Goal: Task Accomplishment & Management: Complete application form

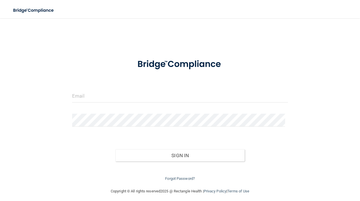
scroll to position [3, 0]
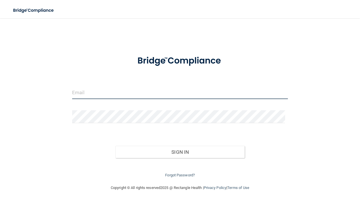
click at [88, 88] on input "email" at bounding box center [180, 92] width 216 height 13
type input "[EMAIL_ADDRESS][DOMAIN_NAME]"
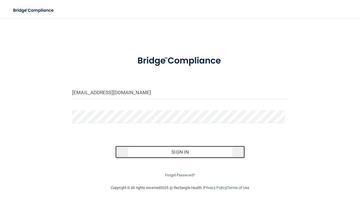
click at [190, 151] on button "Sign In" at bounding box center [179, 152] width 129 height 13
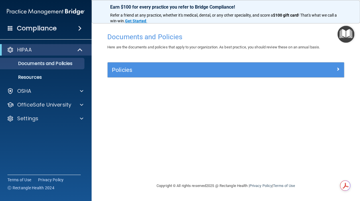
click at [110, 100] on div "Documents and Policies Here are the documents and policies that apply to your o…" at bounding box center [225, 106] width 245 height 153
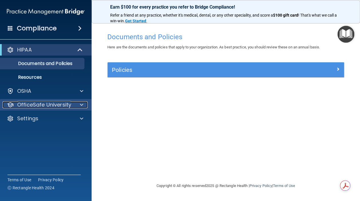
click at [37, 104] on p "OfficeSafe University" at bounding box center [44, 104] width 54 height 7
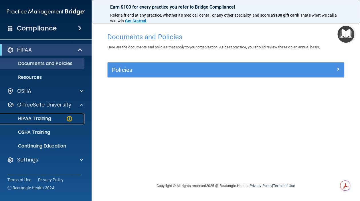
click at [32, 117] on p "HIPAA Training" at bounding box center [27, 119] width 47 height 6
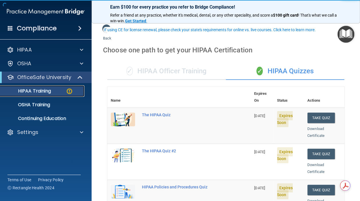
scroll to position [29, 0]
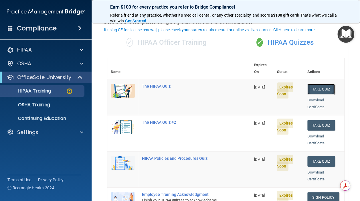
click at [318, 84] on button "Take Quiz" at bounding box center [320, 89] width 27 height 11
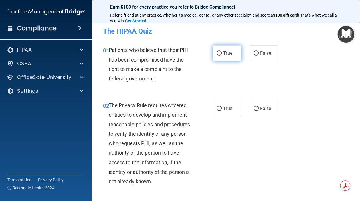
click at [217, 53] on input "True" at bounding box center [219, 53] width 5 height 4
radio input "true"
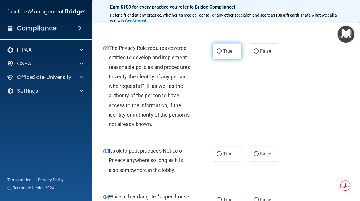
click at [217, 51] on input "True" at bounding box center [219, 51] width 5 height 4
radio input "true"
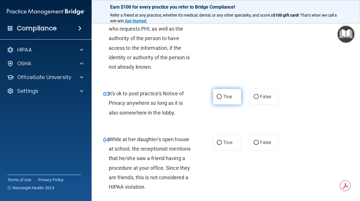
click at [217, 96] on input "True" at bounding box center [219, 97] width 5 height 4
radio input "true"
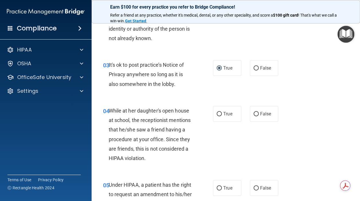
scroll to position [172, 0]
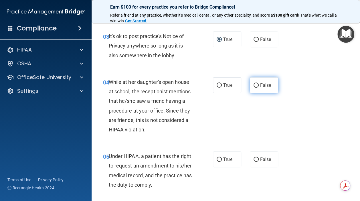
click at [254, 84] on input "False" at bounding box center [256, 85] width 5 height 4
radio input "true"
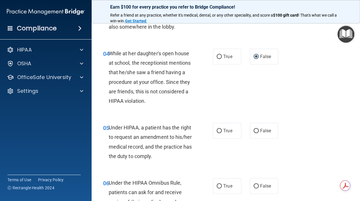
scroll to position [229, 0]
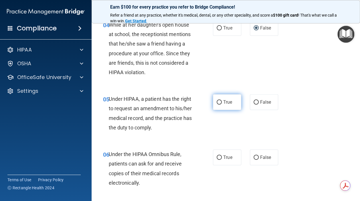
click at [217, 104] on input "True" at bounding box center [219, 102] width 5 height 4
radio input "true"
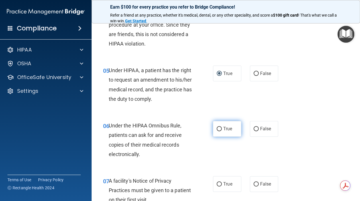
click at [217, 127] on input "True" at bounding box center [219, 129] width 5 height 4
radio input "true"
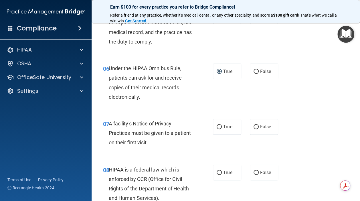
scroll to position [343, 0]
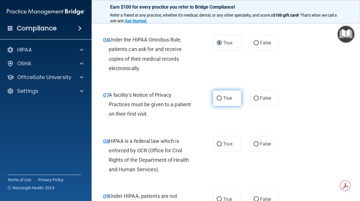
click at [217, 98] on input "True" at bounding box center [219, 98] width 5 height 4
radio input "true"
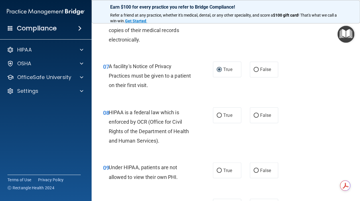
scroll to position [401, 0]
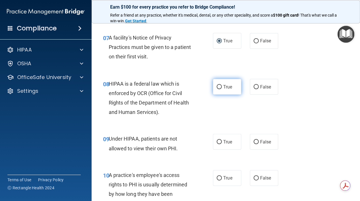
click at [217, 85] on input "True" at bounding box center [219, 87] width 5 height 4
radio input "true"
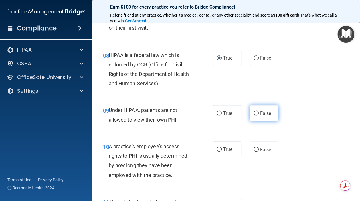
click at [254, 112] on input "False" at bounding box center [256, 113] width 5 height 4
radio input "true"
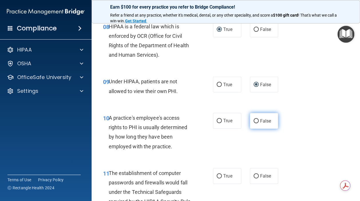
click at [254, 120] on input "False" at bounding box center [256, 121] width 5 height 4
radio input "true"
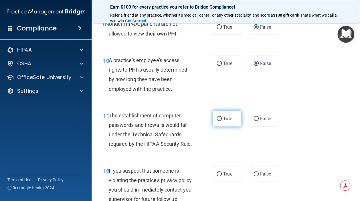
click at [218, 117] on input "True" at bounding box center [219, 119] width 5 height 4
radio input "true"
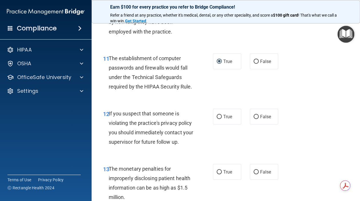
scroll to position [601, 0]
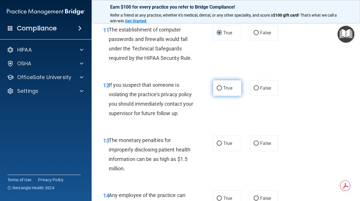
click at [217, 90] on input "True" at bounding box center [219, 88] width 5 height 4
radio input "true"
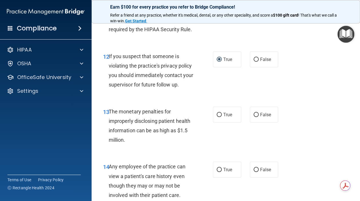
scroll to position [658, 0]
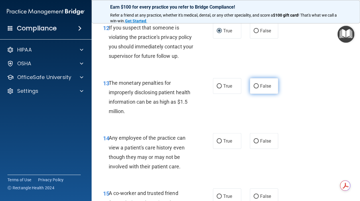
click at [254, 88] on input "False" at bounding box center [256, 86] width 5 height 4
radio input "true"
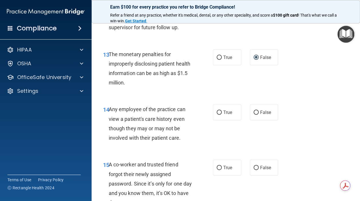
scroll to position [715, 0]
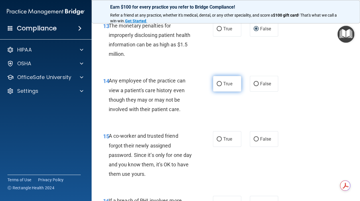
click at [217, 86] on input "True" at bounding box center [219, 84] width 5 height 4
radio input "true"
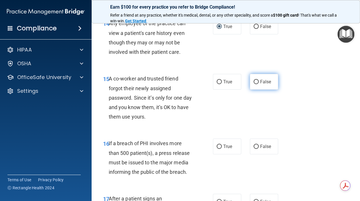
click at [254, 84] on input "False" at bounding box center [256, 82] width 5 height 4
radio input "true"
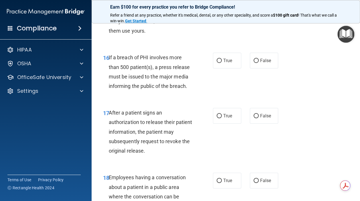
scroll to position [830, 0]
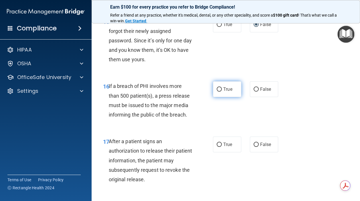
click at [217, 92] on input "True" at bounding box center [219, 89] width 5 height 4
radio input "true"
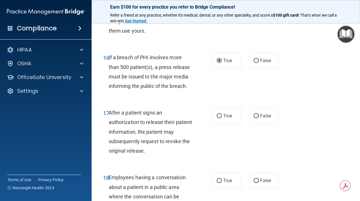
scroll to position [887, 0]
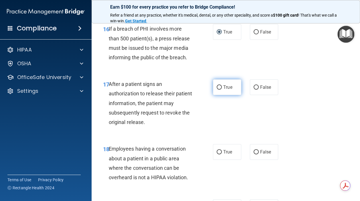
click at [217, 90] on input "True" at bounding box center [219, 87] width 5 height 4
radio input "true"
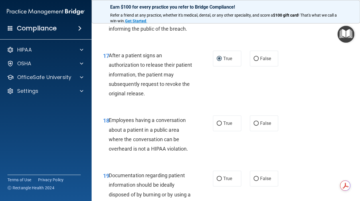
scroll to position [944, 0]
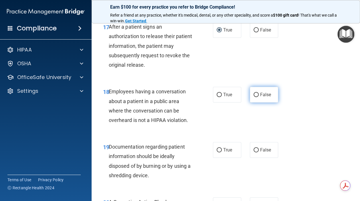
click at [254, 97] on input "False" at bounding box center [256, 95] width 5 height 4
radio input "true"
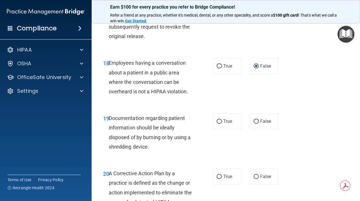
scroll to position [1001, 0]
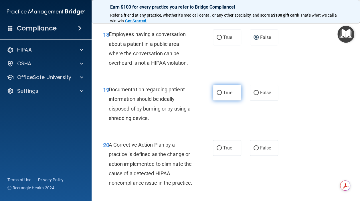
click at [217, 95] on input "True" at bounding box center [219, 93] width 5 height 4
radio input "true"
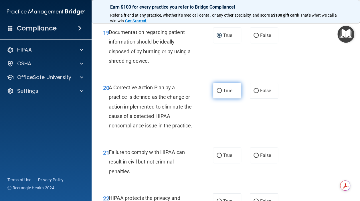
click at [217, 93] on input "True" at bounding box center [219, 91] width 5 height 4
radio input "true"
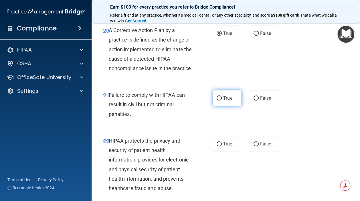
click at [217, 100] on input "True" at bounding box center [219, 98] width 5 height 4
radio input "true"
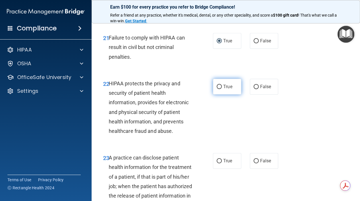
click at [217, 89] on input "True" at bounding box center [219, 87] width 5 height 4
radio input "true"
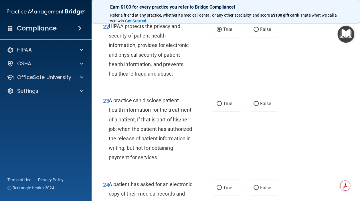
scroll to position [1259, 0]
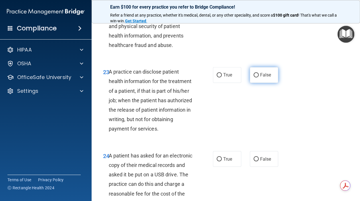
click at [254, 77] on input "False" at bounding box center [256, 75] width 5 height 4
radio input "true"
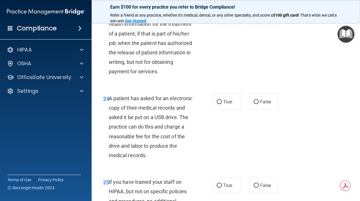
scroll to position [1345, 0]
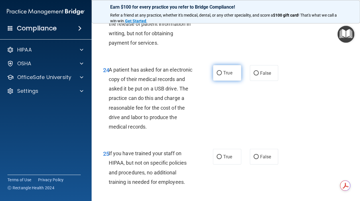
click at [217, 75] on input "True" at bounding box center [219, 73] width 5 height 4
radio input "true"
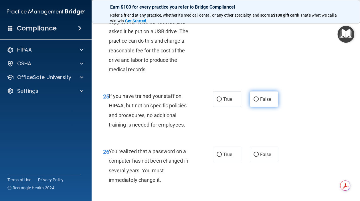
click at [254, 102] on input "False" at bounding box center [256, 99] width 5 height 4
radio input "true"
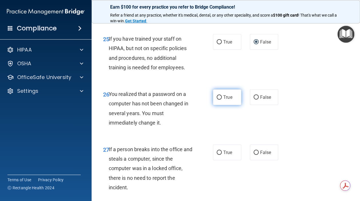
click at [217, 100] on input "True" at bounding box center [219, 97] width 5 height 4
radio input "true"
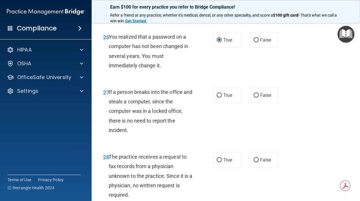
scroll to position [1545, 0]
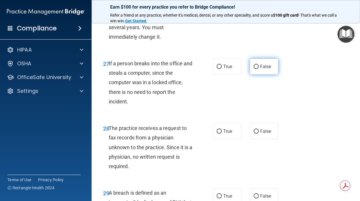
click at [254, 69] on input "False" at bounding box center [256, 67] width 5 height 4
radio input "true"
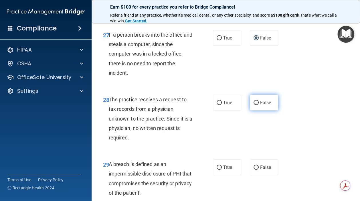
click at [254, 105] on input "False" at bounding box center [256, 103] width 5 height 4
radio input "true"
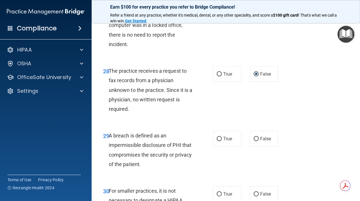
scroll to position [1660, 0]
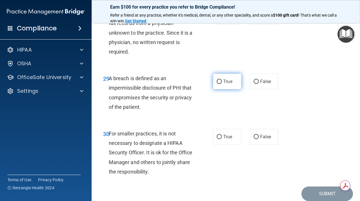
click at [217, 84] on input "True" at bounding box center [219, 82] width 5 height 4
radio input "true"
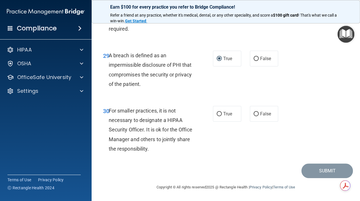
scroll to position [1711, 0]
click at [254, 114] on input "False" at bounding box center [256, 114] width 5 height 4
radio input "true"
click at [324, 169] on button "Submit" at bounding box center [327, 170] width 52 height 15
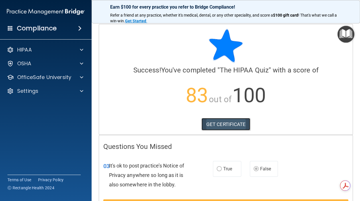
click at [223, 121] on link "GET CERTIFICATE" at bounding box center [225, 124] width 49 height 13
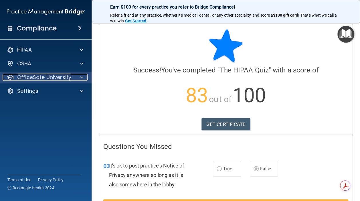
click at [35, 76] on p "OfficeSafe University" at bounding box center [44, 77] width 54 height 7
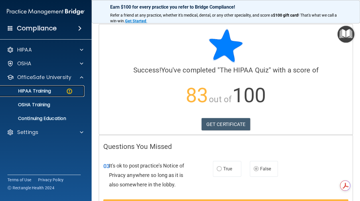
click at [40, 91] on p "HIPAA Training" at bounding box center [27, 91] width 47 height 6
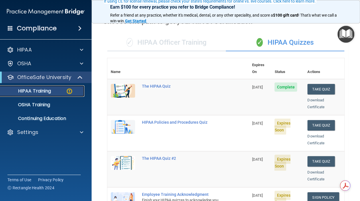
scroll to position [57, 0]
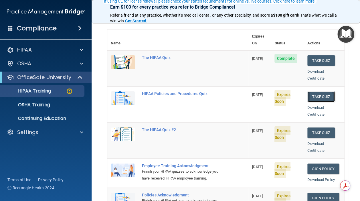
click at [318, 91] on button "Take Quiz" at bounding box center [320, 96] width 27 height 11
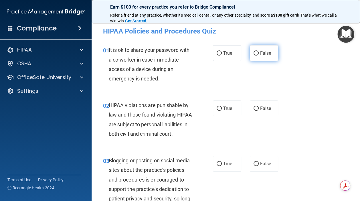
click at [254, 52] on input "False" at bounding box center [256, 53] width 5 height 4
radio input "true"
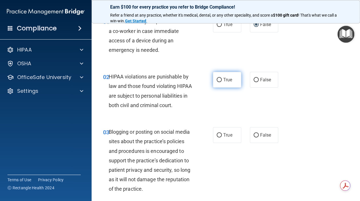
click at [217, 78] on input "True" at bounding box center [219, 80] width 5 height 4
radio input "true"
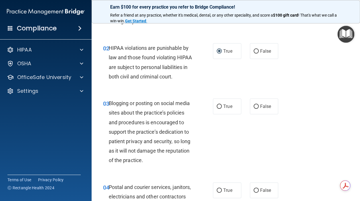
scroll to position [86, 0]
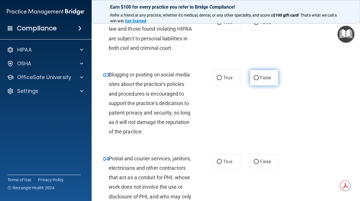
click at [254, 80] on input "False" at bounding box center [256, 78] width 5 height 4
radio input "true"
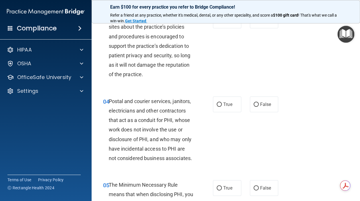
scroll to position [172, 0]
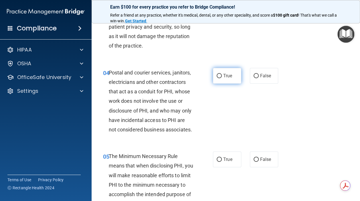
click at [217, 78] on input "True" at bounding box center [219, 76] width 5 height 4
radio input "true"
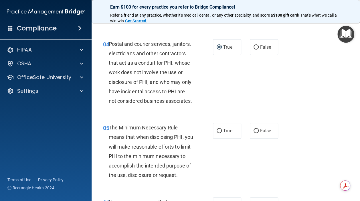
scroll to position [258, 0]
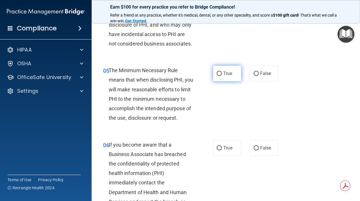
click at [217, 76] on input "True" at bounding box center [219, 74] width 5 height 4
radio input "true"
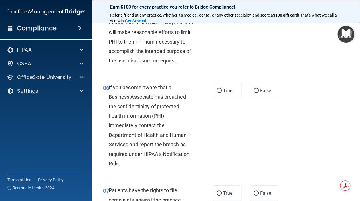
scroll to position [343, 0]
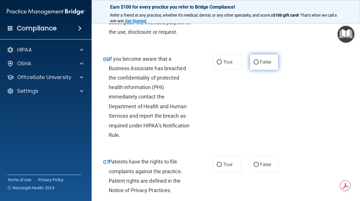
click at [254, 64] on input "False" at bounding box center [256, 62] width 5 height 4
radio input "true"
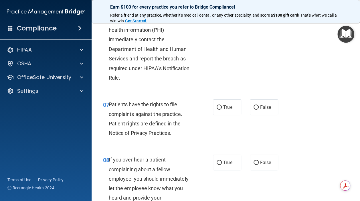
scroll to position [429, 0]
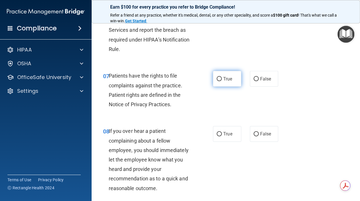
click at [217, 81] on input "True" at bounding box center [219, 79] width 5 height 4
radio input "true"
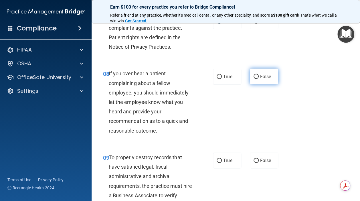
click at [254, 79] on input "False" at bounding box center [256, 77] width 5 height 4
radio input "true"
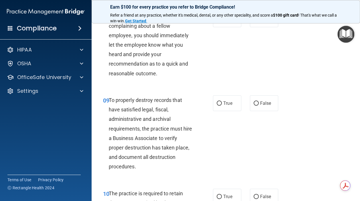
scroll to position [572, 0]
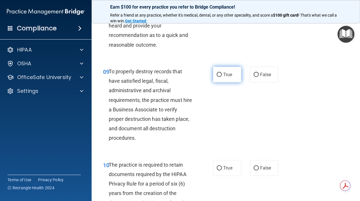
click at [217, 77] on input "True" at bounding box center [219, 75] width 5 height 4
radio input "true"
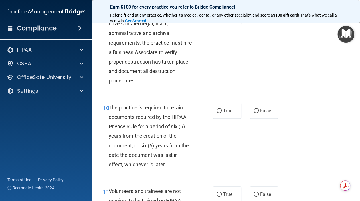
scroll to position [687, 0]
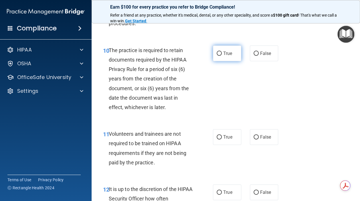
click at [217, 56] on input "True" at bounding box center [219, 54] width 5 height 4
radio input "true"
click at [217, 56] on input "True" at bounding box center [219, 54] width 5 height 4
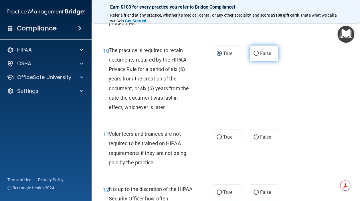
click at [254, 56] on input "False" at bounding box center [256, 54] width 5 height 4
radio input "true"
radio input "false"
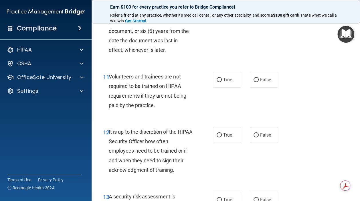
scroll to position [773, 0]
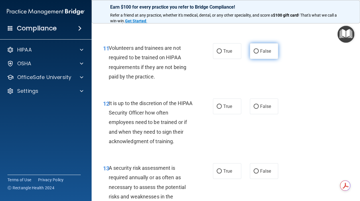
click at [254, 54] on input "False" at bounding box center [256, 51] width 5 height 4
radio input "true"
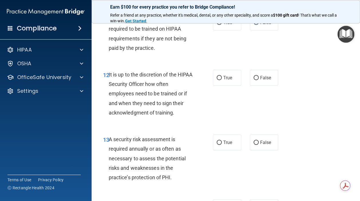
scroll to position [830, 0]
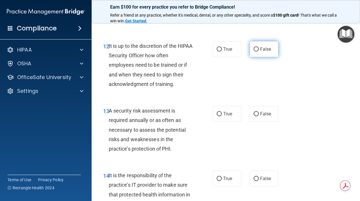
click at [254, 52] on input "False" at bounding box center [256, 49] width 5 height 4
radio input "true"
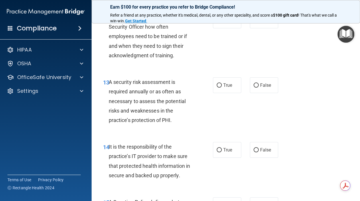
scroll to position [887, 0]
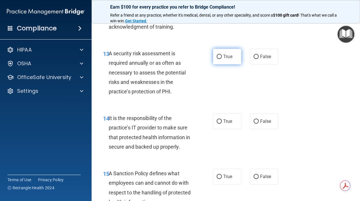
click at [218, 59] on input "True" at bounding box center [219, 57] width 5 height 4
radio input "true"
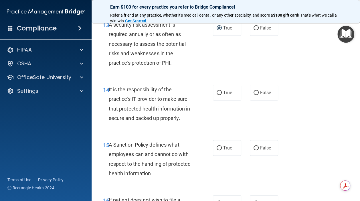
scroll to position [944, 0]
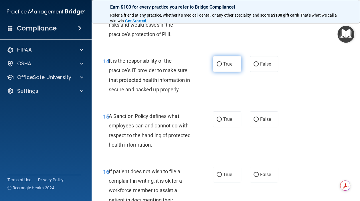
click at [218, 66] on input "True" at bounding box center [219, 64] width 5 height 4
radio input "true"
click at [254, 66] on input "False" at bounding box center [256, 64] width 5 height 4
radio input "true"
radio input "false"
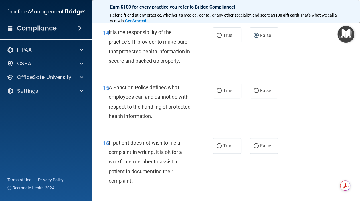
scroll to position [1001, 0]
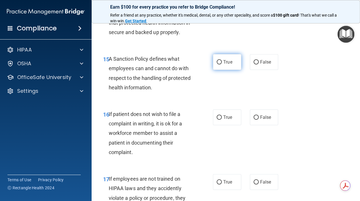
click at [217, 64] on input "True" at bounding box center [219, 62] width 5 height 4
radio input "true"
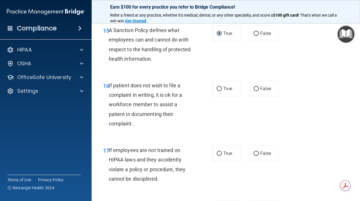
scroll to position [1059, 0]
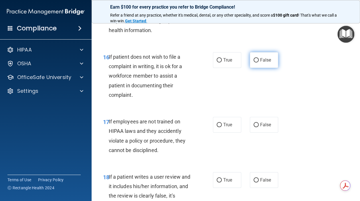
click at [254, 62] on input "False" at bounding box center [256, 60] width 5 height 4
radio input "true"
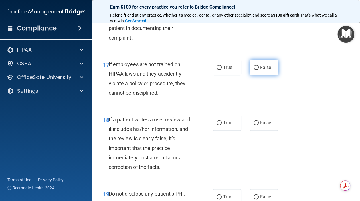
click at [254, 70] on input "False" at bounding box center [256, 68] width 5 height 4
radio input "true"
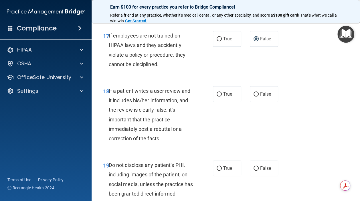
scroll to position [1173, 0]
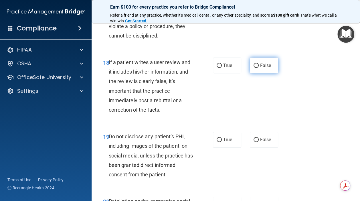
click at [254, 68] on input "False" at bounding box center [256, 66] width 5 height 4
radio input "true"
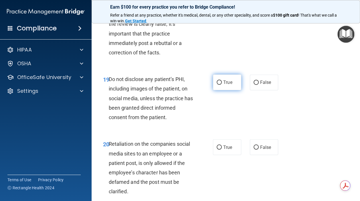
click at [217, 85] on input "True" at bounding box center [219, 82] width 5 height 4
radio input "true"
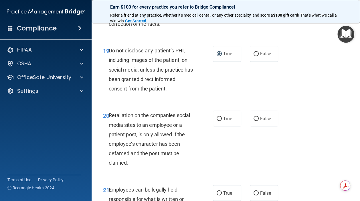
scroll to position [1288, 0]
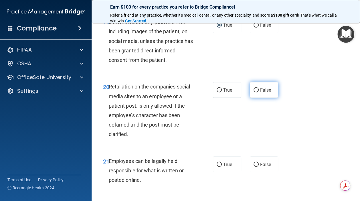
click at [254, 92] on input "False" at bounding box center [256, 90] width 5 height 4
radio input "true"
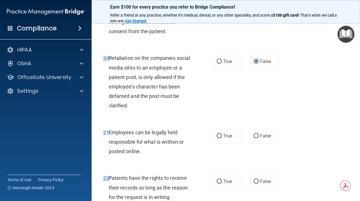
scroll to position [1345, 0]
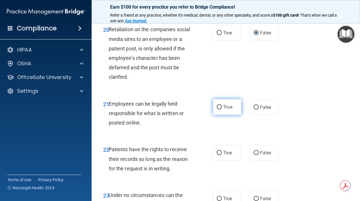
click at [217, 109] on input "True" at bounding box center [219, 107] width 5 height 4
radio input "true"
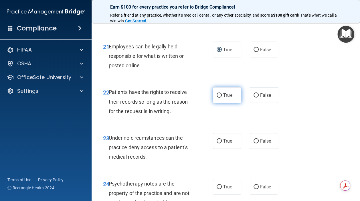
click at [217, 98] on input "True" at bounding box center [219, 95] width 5 height 4
radio input "true"
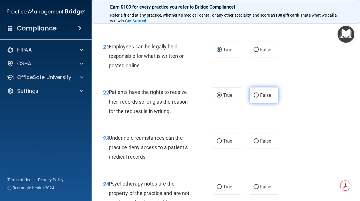
click at [254, 98] on input "False" at bounding box center [256, 95] width 5 height 4
radio input "true"
radio input "false"
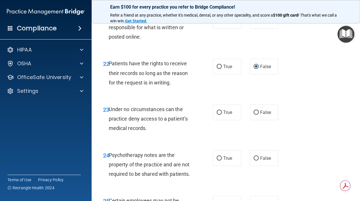
scroll to position [1459, 0]
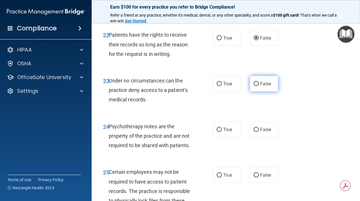
click at [254, 86] on input "False" at bounding box center [256, 84] width 5 height 4
radio input "true"
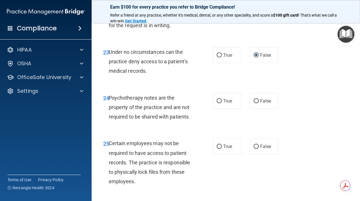
scroll to position [1516, 0]
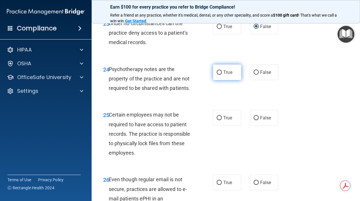
click at [217, 75] on input "True" at bounding box center [219, 72] width 5 height 4
radio input "true"
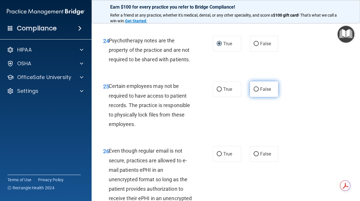
click at [254, 92] on input "False" at bounding box center [256, 89] width 5 height 4
radio input "true"
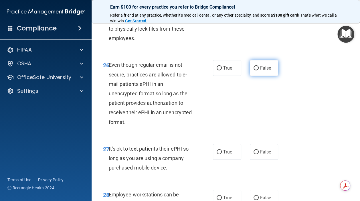
click at [254, 70] on input "False" at bounding box center [256, 68] width 5 height 4
radio input "true"
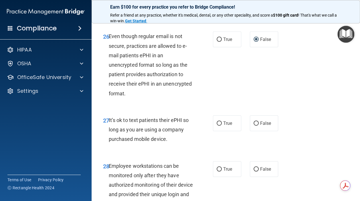
scroll to position [1688, 0]
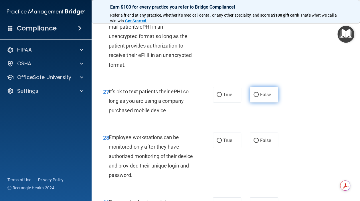
click at [254, 97] on input "False" at bounding box center [256, 95] width 5 height 4
radio input "true"
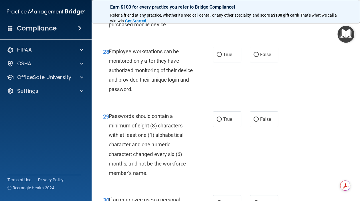
scroll to position [1803, 0]
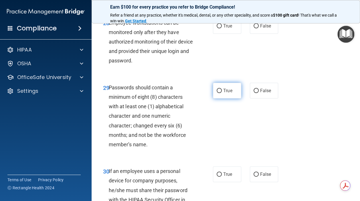
click at [218, 93] on input "True" at bounding box center [219, 91] width 5 height 4
radio input "true"
click at [254, 28] on input "False" at bounding box center [256, 26] width 5 height 4
radio input "true"
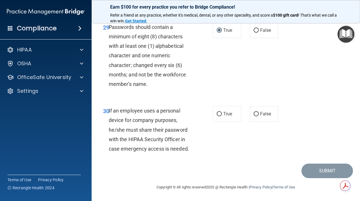
scroll to position [1901, 0]
click at [217, 113] on input "True" at bounding box center [219, 114] width 5 height 4
radio input "true"
click at [323, 171] on button "Submit" at bounding box center [327, 170] width 52 height 15
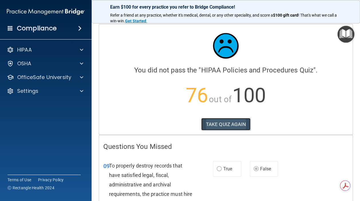
click at [236, 125] on button "TAKE QUIZ AGAIN" at bounding box center [225, 124] width 49 height 13
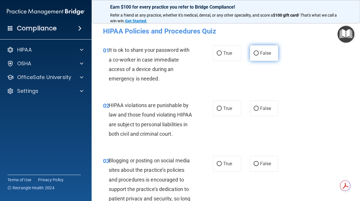
click at [254, 52] on input "False" at bounding box center [256, 53] width 5 height 4
radio input "true"
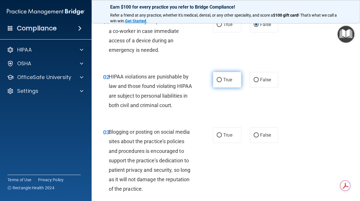
click at [217, 80] on input "True" at bounding box center [219, 80] width 5 height 4
radio input "true"
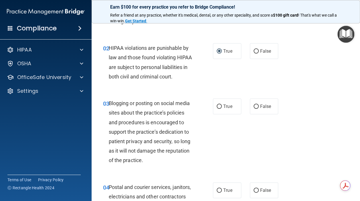
scroll to position [86, 0]
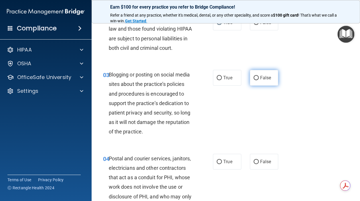
click at [255, 80] on input "False" at bounding box center [256, 78] width 5 height 4
radio input "true"
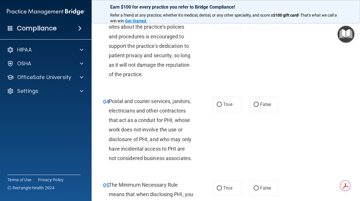
scroll to position [172, 0]
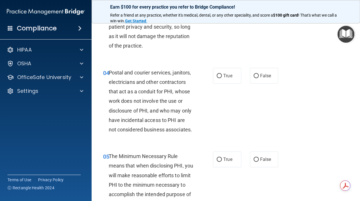
drag, startPoint x: 254, startPoint y: 94, endPoint x: 251, endPoint y: 106, distance: 12.1
click at [254, 78] on input "False" at bounding box center [256, 76] width 5 height 4
radio input "true"
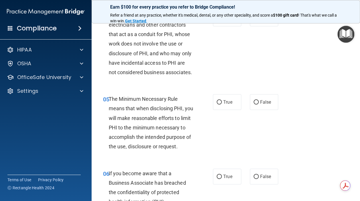
scroll to position [258, 0]
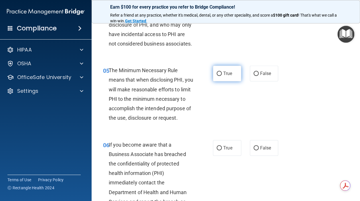
click at [217, 76] on input "True" at bounding box center [219, 74] width 5 height 4
radio input "true"
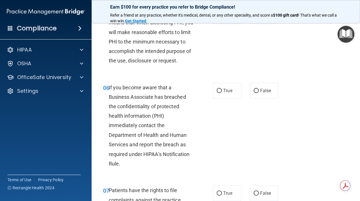
scroll to position [343, 0]
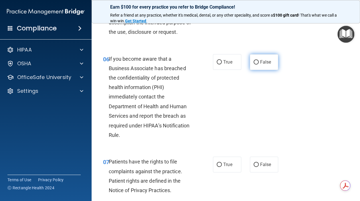
click at [260, 65] on span "False" at bounding box center [265, 61] width 11 height 5
click at [257, 64] on input "False" at bounding box center [256, 62] width 5 height 4
radio input "true"
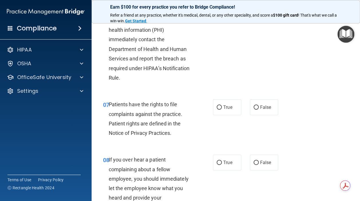
scroll to position [458, 0]
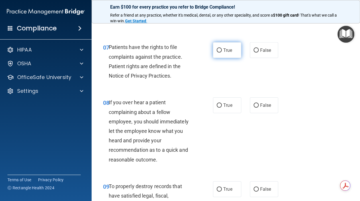
click at [217, 52] on input "True" at bounding box center [219, 50] width 5 height 4
radio input "true"
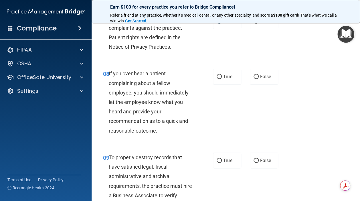
scroll to position [515, 0]
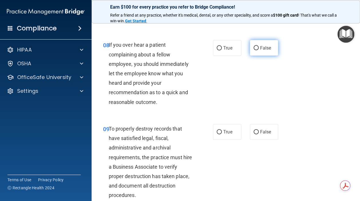
click at [254, 50] on input "False" at bounding box center [256, 48] width 5 height 4
radio input "true"
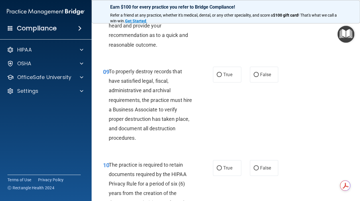
scroll to position [601, 0]
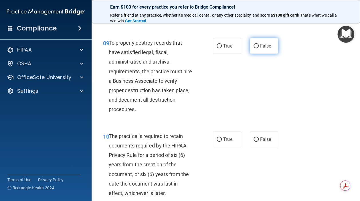
click at [254, 48] on input "False" at bounding box center [256, 46] width 5 height 4
radio input "true"
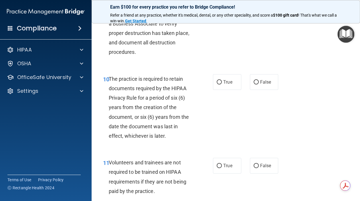
scroll to position [687, 0]
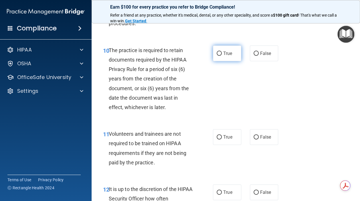
click at [217, 56] on input "True" at bounding box center [219, 54] width 5 height 4
radio input "true"
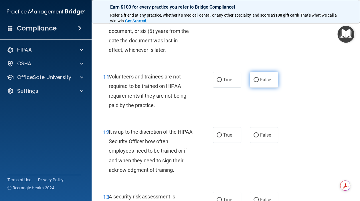
click at [254, 82] on input "False" at bounding box center [256, 80] width 5 height 4
radio input "true"
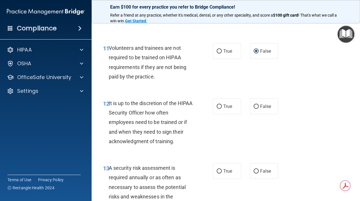
scroll to position [801, 0]
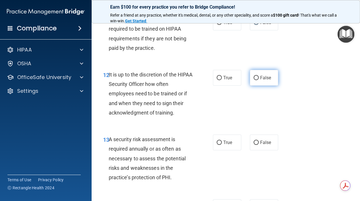
click at [254, 80] on input "False" at bounding box center [256, 78] width 5 height 4
radio input "true"
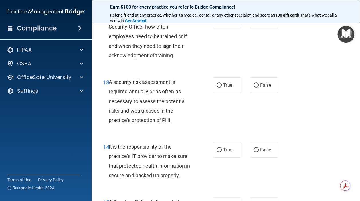
scroll to position [887, 0]
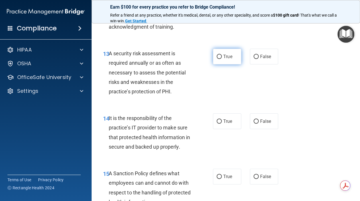
click at [217, 59] on input "True" at bounding box center [219, 57] width 5 height 4
radio input "true"
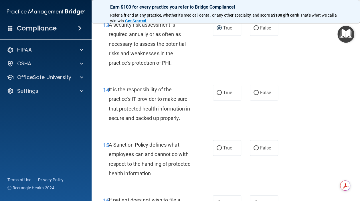
scroll to position [944, 0]
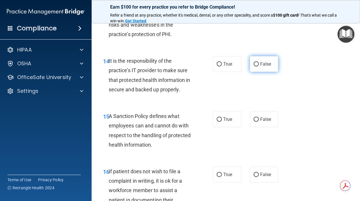
click at [254, 66] on input "False" at bounding box center [256, 64] width 5 height 4
radio input "true"
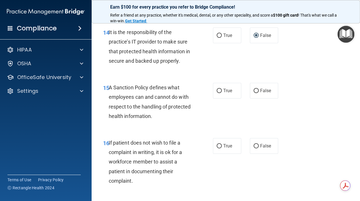
scroll to position [1001, 0]
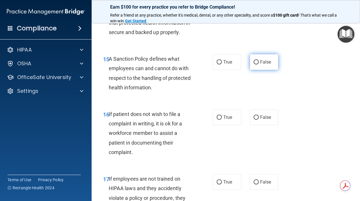
click at [254, 64] on input "False" at bounding box center [256, 62] width 5 height 4
radio input "true"
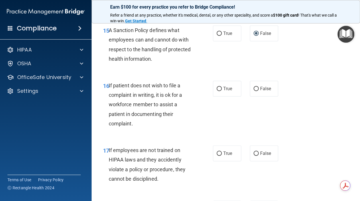
scroll to position [1059, 0]
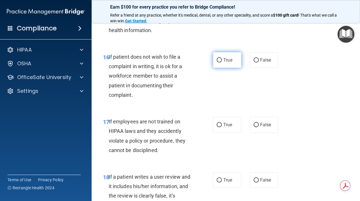
click at [217, 62] on input "True" at bounding box center [219, 60] width 5 height 4
radio input "true"
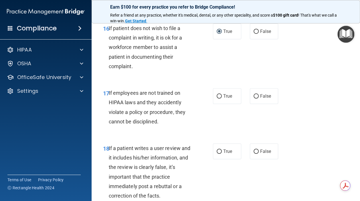
scroll to position [1116, 0]
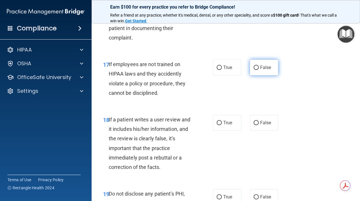
click at [255, 70] on input "False" at bounding box center [256, 68] width 5 height 4
radio input "true"
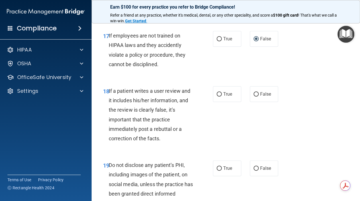
scroll to position [1173, 0]
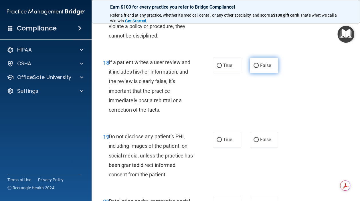
click at [254, 68] on input "False" at bounding box center [256, 66] width 5 height 4
radio input "true"
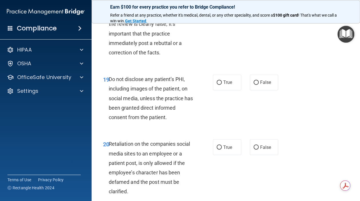
scroll to position [1259, 0]
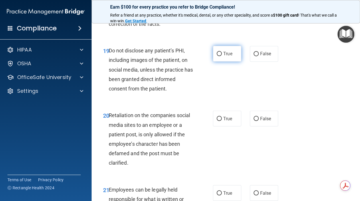
click at [219, 56] on input "True" at bounding box center [219, 54] width 5 height 4
radio input "true"
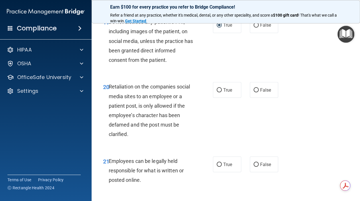
scroll to position [1316, 0]
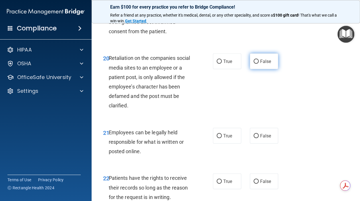
click at [255, 64] on input "False" at bounding box center [256, 61] width 5 height 4
radio input "true"
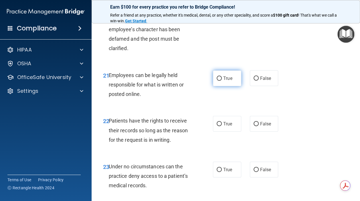
click at [217, 81] on input "True" at bounding box center [219, 78] width 5 height 4
radio input "true"
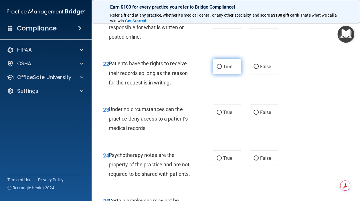
click at [217, 69] on input "True" at bounding box center [219, 67] width 5 height 4
radio input "true"
click at [254, 69] on input "False" at bounding box center [256, 67] width 5 height 4
radio input "true"
radio input "false"
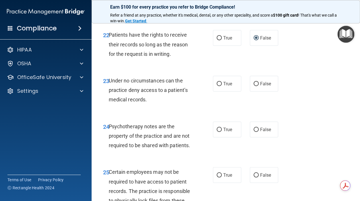
scroll to position [1488, 0]
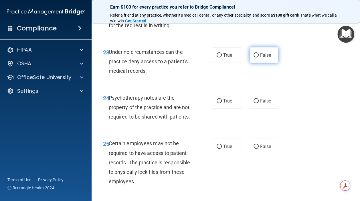
click at [254, 58] on input "False" at bounding box center [256, 55] width 5 height 4
radio input "true"
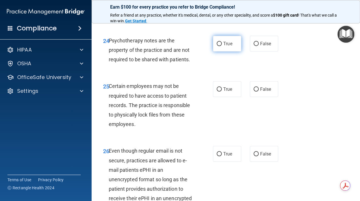
click at [217, 46] on input "True" at bounding box center [219, 44] width 5 height 4
radio input "true"
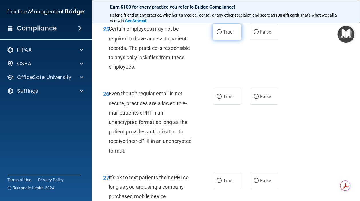
drag, startPoint x: 218, startPoint y: 69, endPoint x: 215, endPoint y: 73, distance: 4.7
click at [218, 34] on input "True" at bounding box center [219, 32] width 5 height 4
radio input "true"
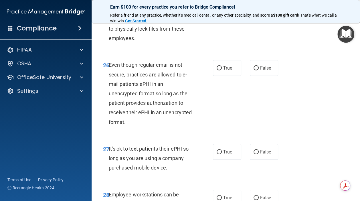
scroll to position [1660, 0]
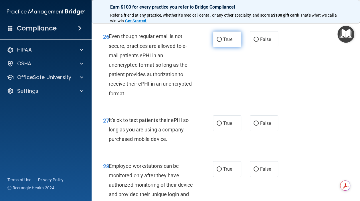
click at [217, 42] on input "True" at bounding box center [219, 39] width 5 height 4
radio input "true"
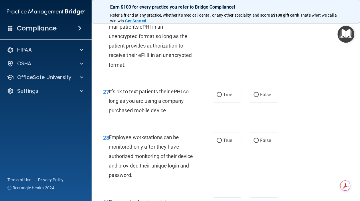
scroll to position [1717, 0]
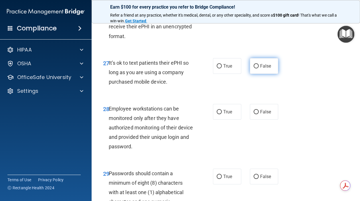
click at [254, 68] on input "False" at bounding box center [256, 66] width 5 height 4
radio input "true"
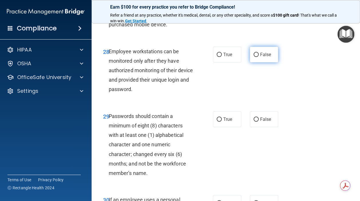
click at [254, 57] on input "False" at bounding box center [256, 55] width 5 height 4
radio input "true"
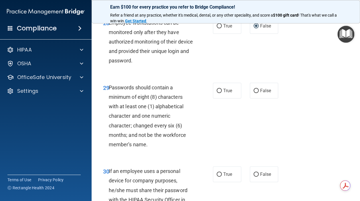
scroll to position [1831, 0]
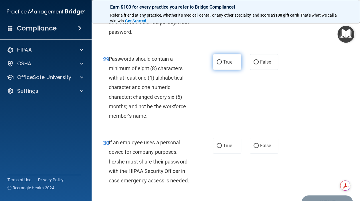
click at [217, 64] on input "True" at bounding box center [219, 62] width 5 height 4
radio input "true"
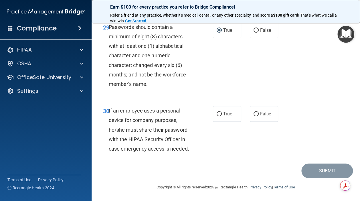
scroll to position [1901, 0]
click at [217, 113] on input "True" at bounding box center [219, 114] width 5 height 4
radio input "true"
click at [321, 170] on button "Submit" at bounding box center [327, 170] width 52 height 15
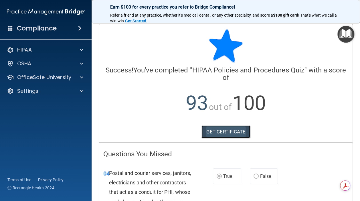
click at [213, 132] on link "GET CERTIFICATE" at bounding box center [225, 131] width 49 height 13
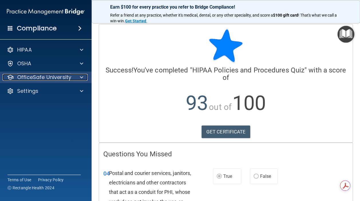
click at [33, 77] on p "OfficeSafe University" at bounding box center [44, 77] width 54 height 7
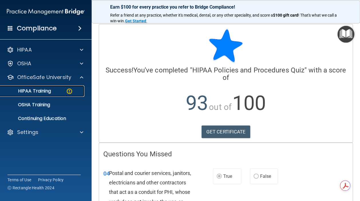
click at [43, 91] on p "HIPAA Training" at bounding box center [27, 91] width 47 height 6
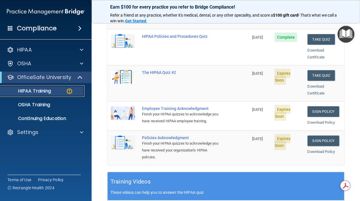
scroll to position [86, 0]
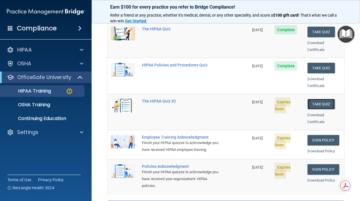
click at [311, 99] on button "Take Quiz" at bounding box center [320, 104] width 27 height 11
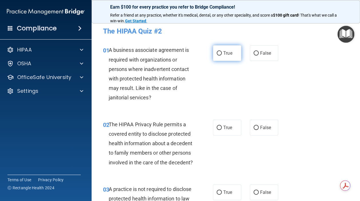
click at [219, 52] on input "True" at bounding box center [219, 53] width 5 height 4
radio input "true"
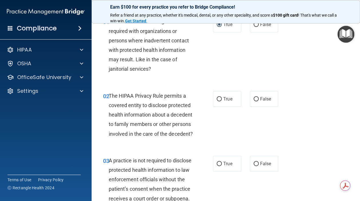
scroll to position [57, 0]
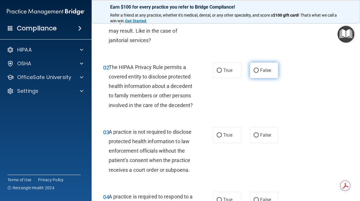
click at [254, 70] on input "False" at bounding box center [256, 70] width 5 height 4
radio input "true"
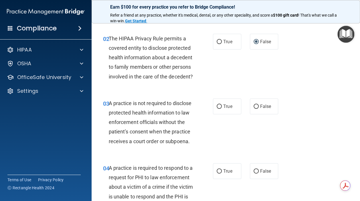
scroll to position [114, 0]
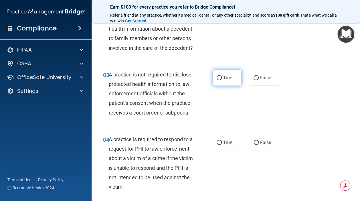
click at [217, 80] on input "True" at bounding box center [219, 78] width 5 height 4
radio input "true"
click at [254, 80] on input "False" at bounding box center [256, 78] width 5 height 4
radio input "true"
radio input "false"
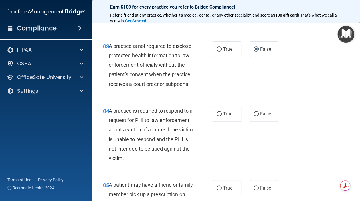
scroll to position [172, 0]
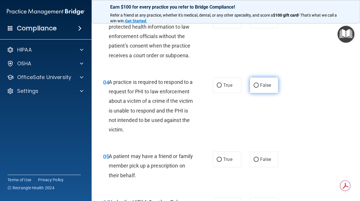
click at [254, 88] on input "False" at bounding box center [256, 85] width 5 height 4
radio input "true"
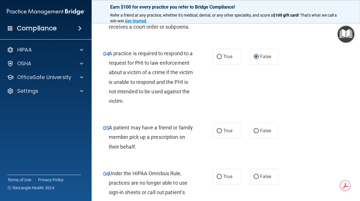
scroll to position [229, 0]
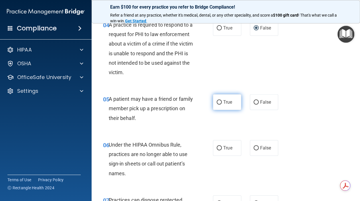
click at [218, 104] on input "True" at bounding box center [219, 102] width 5 height 4
radio input "true"
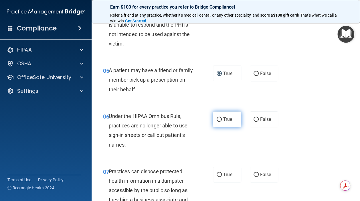
click at [217, 122] on input "True" at bounding box center [219, 119] width 5 height 4
radio input "true"
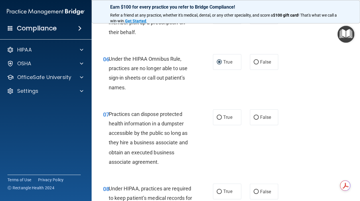
scroll to position [343, 0]
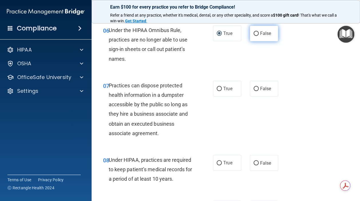
click at [254, 36] on input "False" at bounding box center [256, 33] width 5 height 4
radio input "true"
radio input "false"
click at [254, 91] on input "False" at bounding box center [256, 89] width 5 height 4
radio input "true"
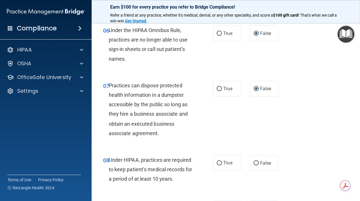
scroll to position [401, 0]
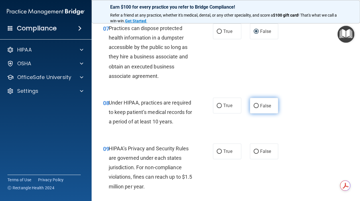
click at [254, 108] on input "False" at bounding box center [256, 106] width 5 height 4
radio input "true"
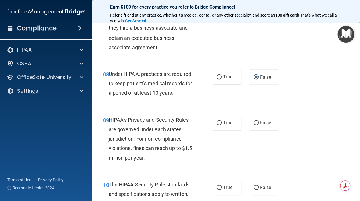
scroll to position [458, 0]
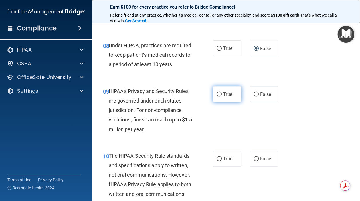
click at [217, 96] on input "True" at bounding box center [219, 94] width 5 height 4
radio input "true"
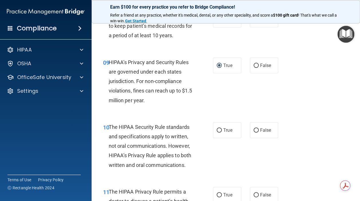
scroll to position [515, 0]
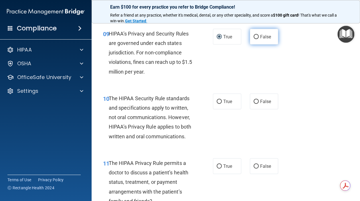
click at [254, 39] on input "False" at bounding box center [256, 37] width 5 height 4
radio input "true"
radio input "false"
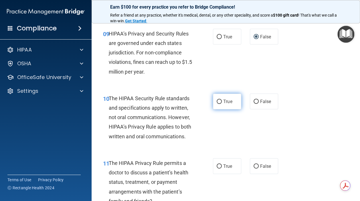
click at [217, 104] on input "True" at bounding box center [219, 102] width 5 height 4
radio input "true"
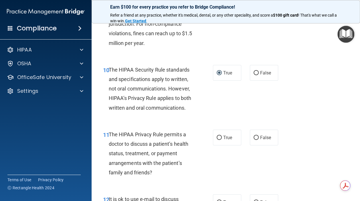
scroll to position [572, 0]
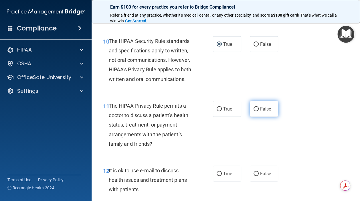
click at [254, 111] on input "False" at bounding box center [256, 109] width 5 height 4
radio input "true"
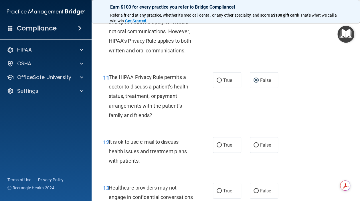
scroll to position [629, 0]
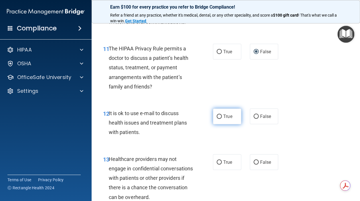
click at [219, 119] on input "True" at bounding box center [219, 116] width 5 height 4
radio input "true"
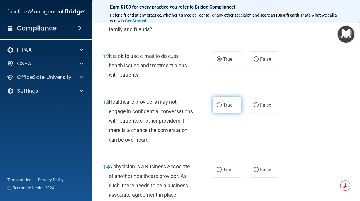
click at [217, 107] on input "True" at bounding box center [219, 105] width 5 height 4
radio input "true"
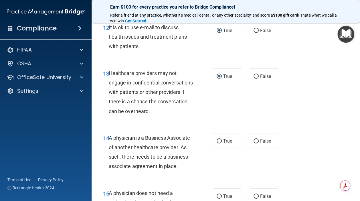
scroll to position [744, 0]
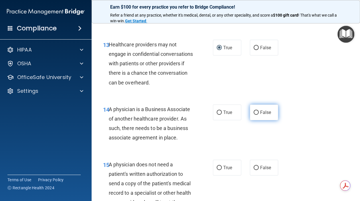
click at [255, 115] on input "False" at bounding box center [256, 112] width 5 height 4
radio input "true"
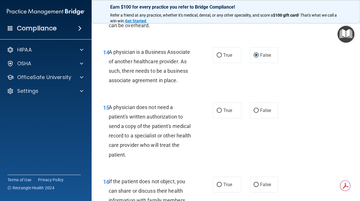
scroll to position [830, 0]
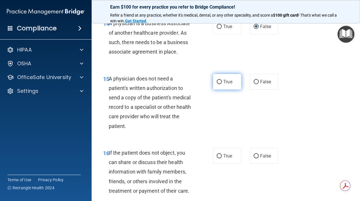
click at [217, 84] on input "True" at bounding box center [219, 82] width 5 height 4
radio input "true"
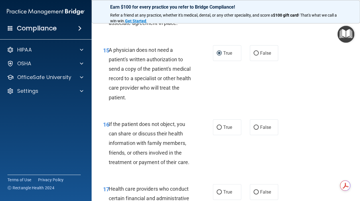
scroll to position [887, 0]
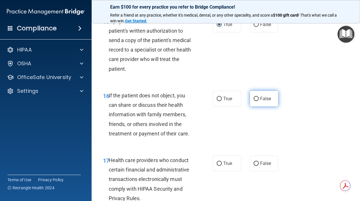
click at [254, 101] on input "False" at bounding box center [256, 99] width 5 height 4
radio input "true"
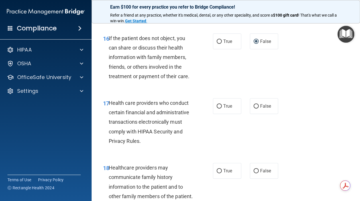
scroll to position [973, 0]
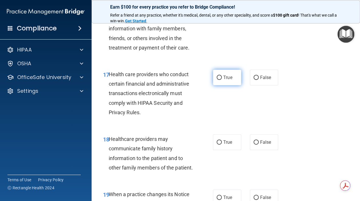
click at [217, 80] on input "True" at bounding box center [219, 78] width 5 height 4
radio input "true"
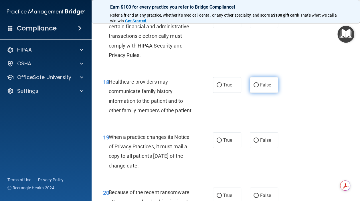
click at [254, 87] on input "False" at bounding box center [256, 85] width 5 height 4
radio input "true"
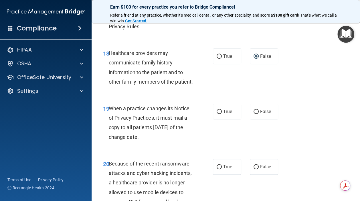
scroll to position [1087, 0]
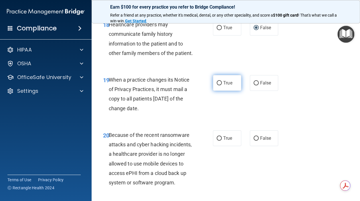
click at [217, 85] on input "True" at bounding box center [219, 83] width 5 height 4
radio input "true"
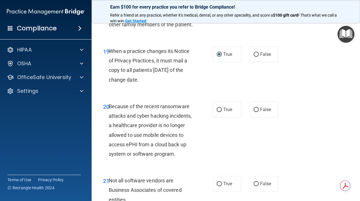
scroll to position [1144, 0]
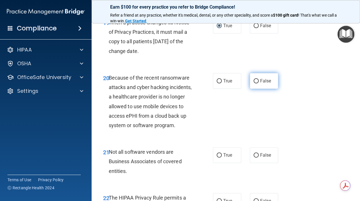
click at [254, 83] on input "False" at bounding box center [256, 81] width 5 height 4
radio input "true"
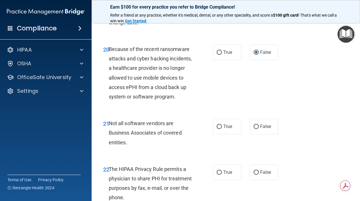
scroll to position [1230, 0]
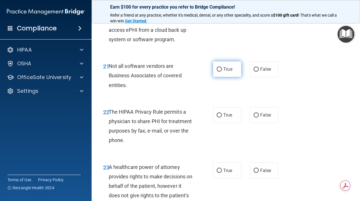
click at [217, 72] on input "True" at bounding box center [219, 69] width 5 height 4
radio input "true"
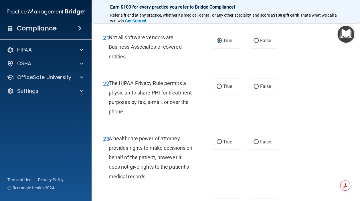
scroll to position [1288, 0]
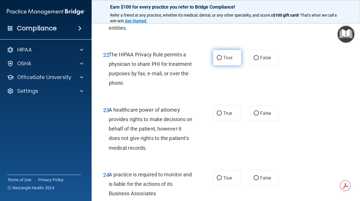
click at [217, 60] on input "True" at bounding box center [219, 58] width 5 height 4
radio input "true"
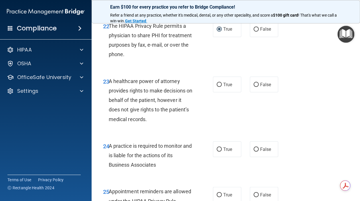
scroll to position [1345, 0]
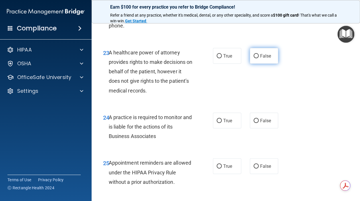
click at [254, 58] on input "False" at bounding box center [256, 56] width 5 height 4
radio input "true"
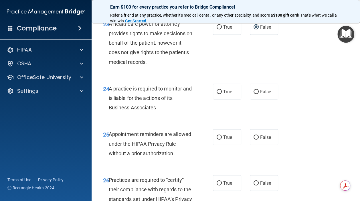
scroll to position [1402, 0]
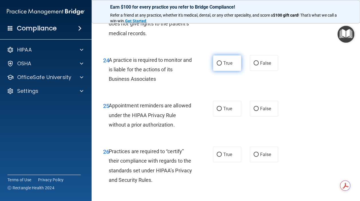
click at [217, 66] on input "True" at bounding box center [219, 63] width 5 height 4
radio input "true"
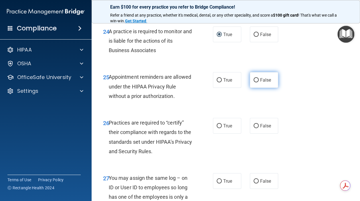
click at [254, 82] on input "False" at bounding box center [256, 80] width 5 height 4
radio input "true"
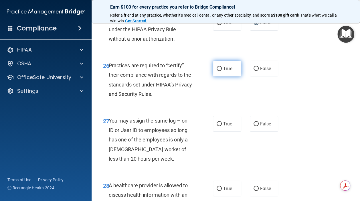
click at [217, 71] on input "True" at bounding box center [219, 69] width 5 height 4
radio input "true"
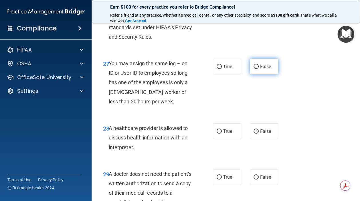
click at [254, 69] on input "False" at bounding box center [256, 67] width 5 height 4
radio input "true"
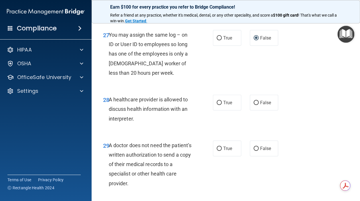
scroll to position [1631, 0]
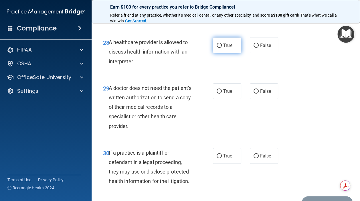
click at [217, 48] on input "True" at bounding box center [219, 45] width 5 height 4
radio input "true"
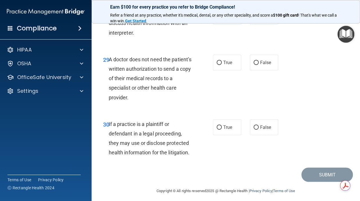
scroll to position [1688, 0]
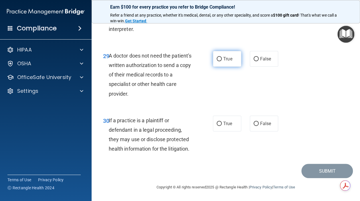
click at [217, 61] on input "True" at bounding box center [219, 59] width 5 height 4
radio input "true"
click at [254, 123] on input "False" at bounding box center [256, 124] width 5 height 4
radio input "true"
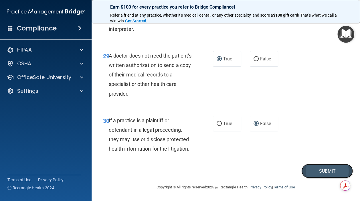
click at [315, 169] on button "Submit" at bounding box center [327, 171] width 52 height 15
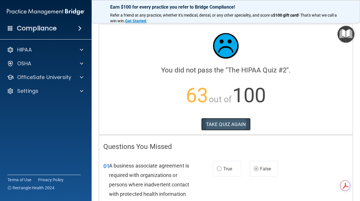
click at [218, 121] on button "TAKE QUIZ AGAIN" at bounding box center [225, 124] width 49 height 13
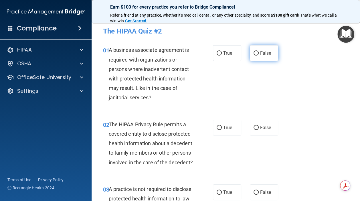
click at [254, 52] on input "False" at bounding box center [256, 53] width 5 height 4
radio input "true"
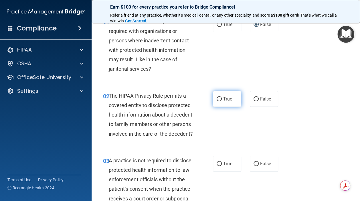
click at [217, 98] on input "True" at bounding box center [219, 99] width 5 height 4
radio input "true"
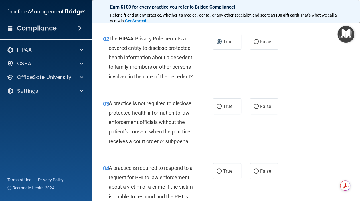
scroll to position [114, 0]
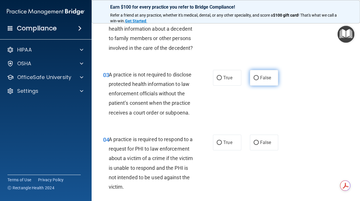
click at [255, 80] on input "False" at bounding box center [256, 78] width 5 height 4
radio input "true"
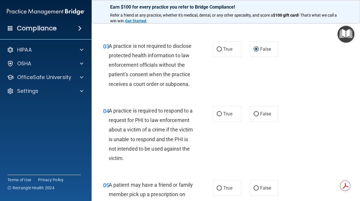
scroll to position [172, 0]
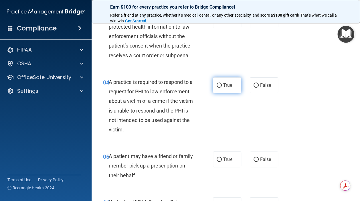
click at [217, 88] on input "True" at bounding box center [219, 85] width 5 height 4
radio input "true"
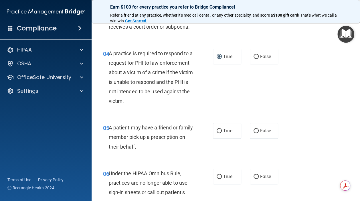
scroll to position [229, 0]
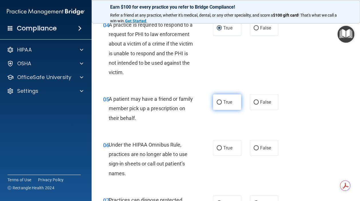
click at [217, 104] on input "True" at bounding box center [219, 102] width 5 height 4
radio input "true"
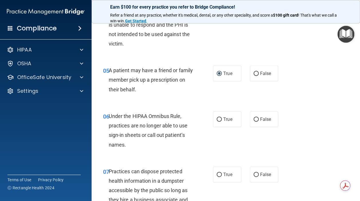
scroll to position [286, 0]
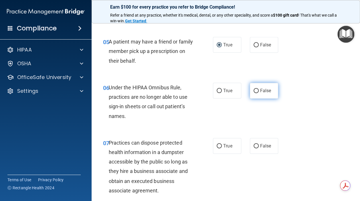
click at [254, 93] on input "False" at bounding box center [256, 91] width 5 height 4
radio input "true"
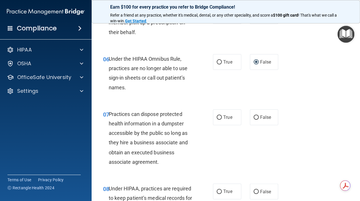
scroll to position [343, 0]
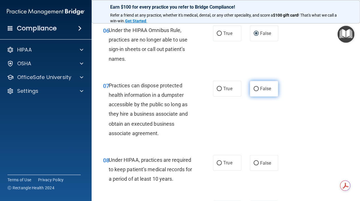
click at [254, 91] on input "False" at bounding box center [256, 89] width 5 height 4
radio input "true"
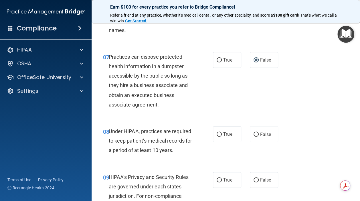
scroll to position [401, 0]
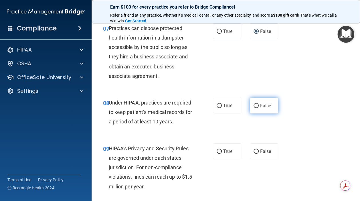
click at [255, 108] on input "False" at bounding box center [256, 106] width 5 height 4
radio input "true"
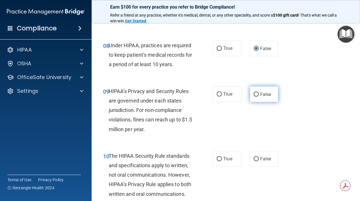
click at [254, 96] on input "False" at bounding box center [256, 94] width 5 height 4
radio input "true"
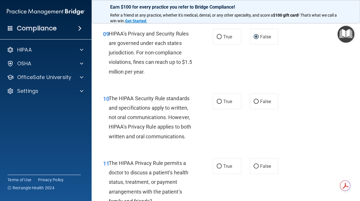
scroll to position [544, 0]
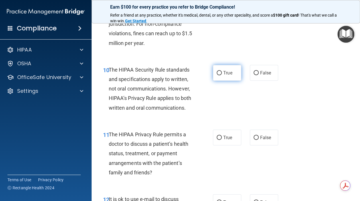
click at [217, 75] on input "True" at bounding box center [219, 73] width 5 height 4
radio input "true"
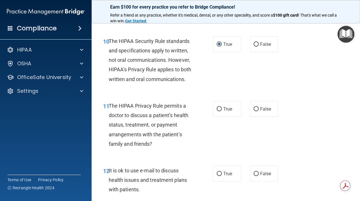
scroll to position [601, 0]
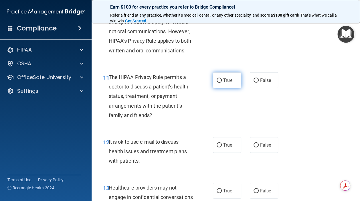
click at [217, 83] on input "True" at bounding box center [219, 80] width 5 height 4
radio input "true"
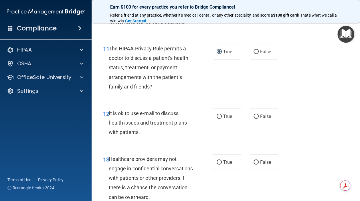
scroll to position [658, 0]
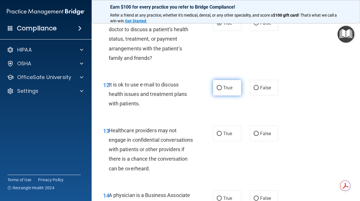
click at [217, 90] on input "True" at bounding box center [219, 88] width 5 height 4
radio input "true"
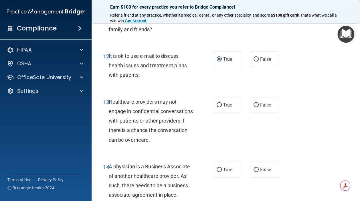
scroll to position [715, 0]
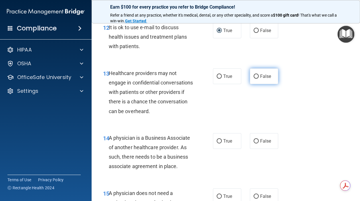
click at [254, 79] on input "False" at bounding box center [256, 76] width 5 height 4
radio input "true"
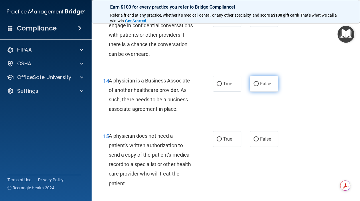
click at [254, 86] on input "False" at bounding box center [256, 84] width 5 height 4
radio input "true"
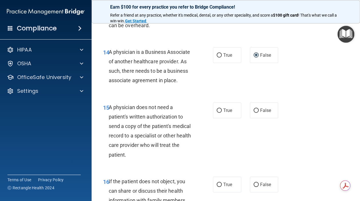
scroll to position [830, 0]
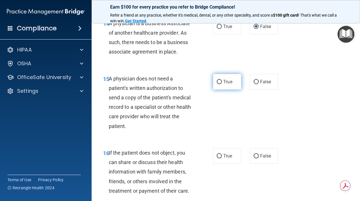
drag, startPoint x: 217, startPoint y: 109, endPoint x: 213, endPoint y: 114, distance: 6.0
click at [217, 84] on input "True" at bounding box center [219, 82] width 5 height 4
radio input "true"
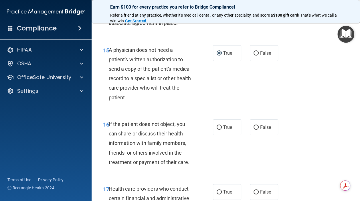
scroll to position [887, 0]
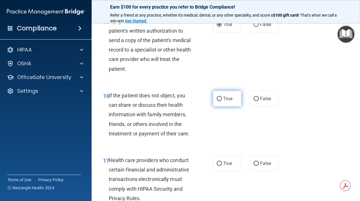
click at [218, 101] on input "True" at bounding box center [219, 99] width 5 height 4
radio input "true"
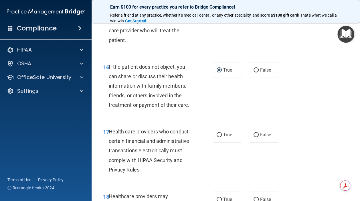
scroll to position [944, 0]
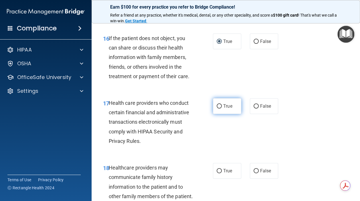
click at [217, 108] on input "True" at bounding box center [219, 106] width 5 height 4
radio input "true"
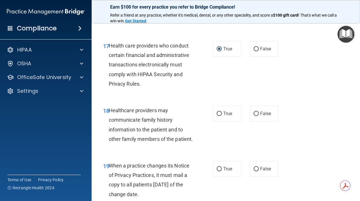
scroll to position [1030, 0]
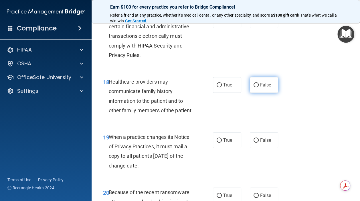
click at [254, 87] on input "False" at bounding box center [256, 85] width 5 height 4
radio input "true"
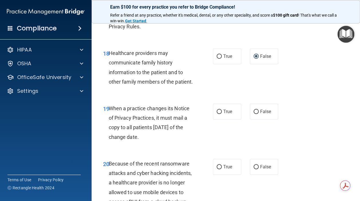
scroll to position [1087, 0]
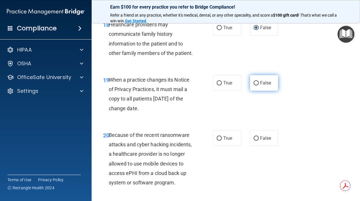
click at [254, 85] on input "False" at bounding box center [256, 83] width 5 height 4
radio input "true"
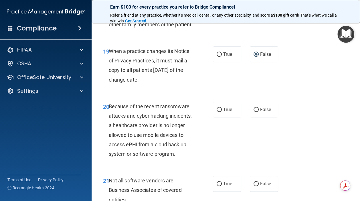
scroll to position [1144, 0]
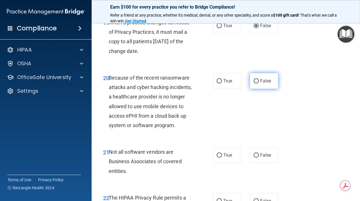
click at [254, 83] on input "False" at bounding box center [256, 81] width 5 height 4
radio input "true"
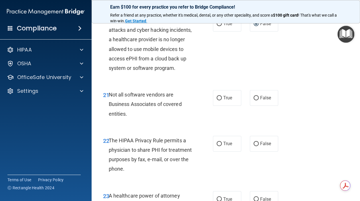
scroll to position [1230, 0]
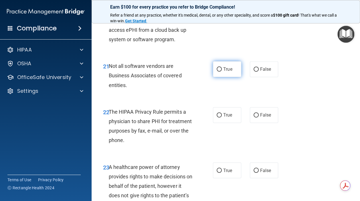
click at [217, 72] on input "True" at bounding box center [219, 69] width 5 height 4
radio input "true"
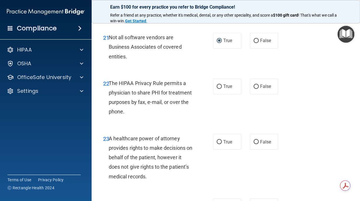
scroll to position [1288, 0]
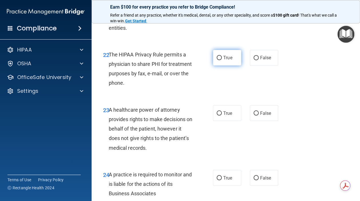
click at [217, 60] on input "True" at bounding box center [219, 58] width 5 height 4
radio input "true"
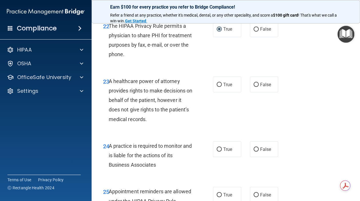
scroll to position [1345, 0]
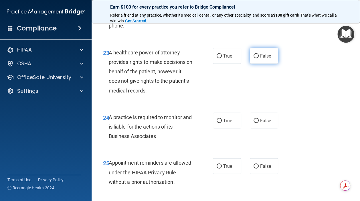
click at [254, 58] on input "False" at bounding box center [256, 56] width 5 height 4
radio input "true"
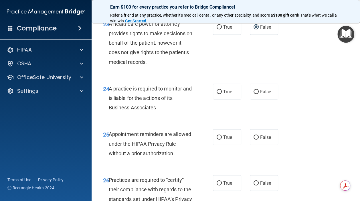
scroll to position [1402, 0]
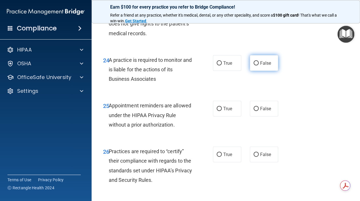
click at [254, 66] on input "False" at bounding box center [256, 63] width 5 height 4
radio input "true"
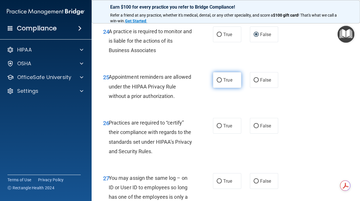
click at [217, 82] on input "True" at bounding box center [219, 80] width 5 height 4
radio input "true"
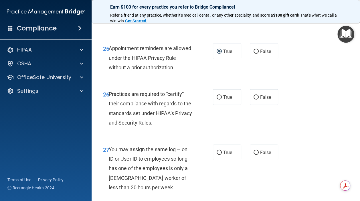
scroll to position [1488, 0]
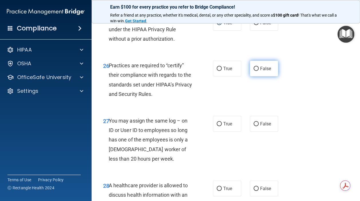
click at [254, 71] on input "False" at bounding box center [256, 69] width 5 height 4
radio input "true"
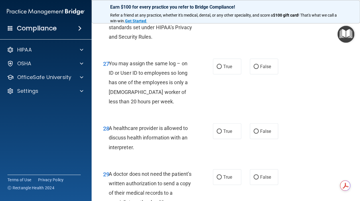
scroll to position [1574, 0]
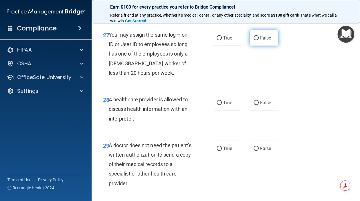
click at [255, 40] on input "False" at bounding box center [256, 38] width 5 height 4
radio input "true"
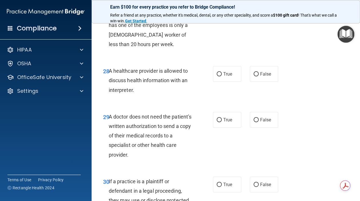
scroll to position [1631, 0]
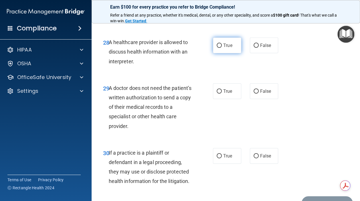
click at [217, 48] on input "True" at bounding box center [219, 45] width 5 height 4
radio input "true"
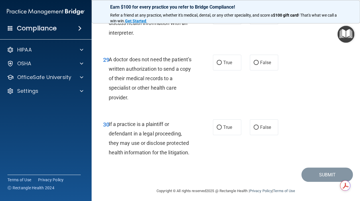
scroll to position [1688, 0]
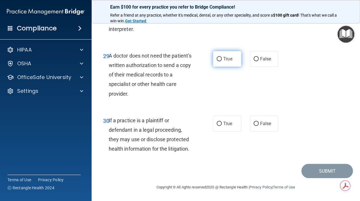
click at [217, 61] on input "True" at bounding box center [219, 59] width 5 height 4
radio input "true"
click at [217, 124] on input "True" at bounding box center [219, 124] width 5 height 4
radio input "true"
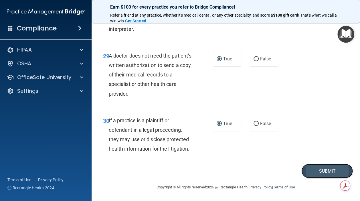
click at [323, 169] on button "Submit" at bounding box center [327, 171] width 52 height 15
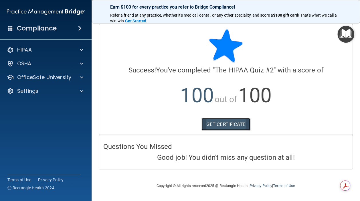
click at [227, 124] on link "GET CERTIFICATE" at bounding box center [225, 124] width 49 height 13
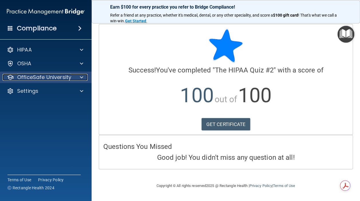
click at [31, 77] on p "OfficeSafe University" at bounding box center [44, 77] width 54 height 7
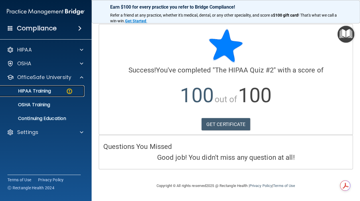
click at [35, 90] on p "HIPAA Training" at bounding box center [27, 91] width 47 height 6
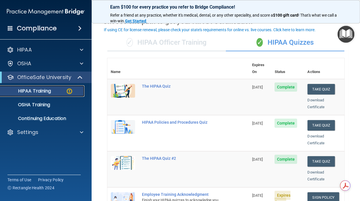
scroll to position [86, 0]
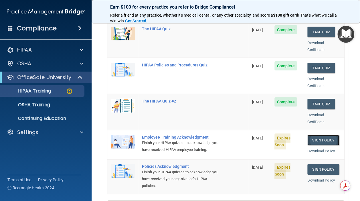
click at [325, 135] on link "Sign Policy" at bounding box center [323, 140] width 32 height 11
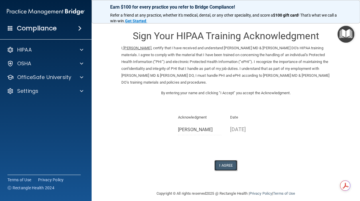
click at [221, 165] on button "I Agree" at bounding box center [225, 165] width 23 height 11
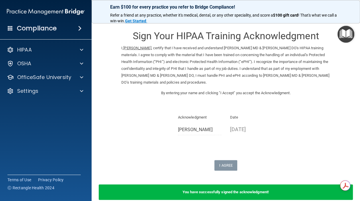
scroll to position [28, 0]
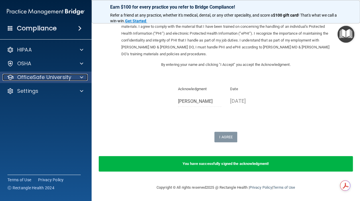
click at [63, 76] on p "OfficeSafe University" at bounding box center [44, 77] width 54 height 7
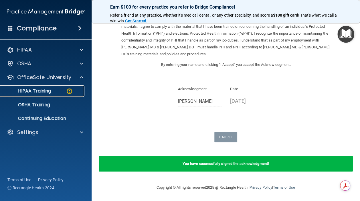
click at [43, 92] on p "HIPAA Training" at bounding box center [27, 91] width 47 height 6
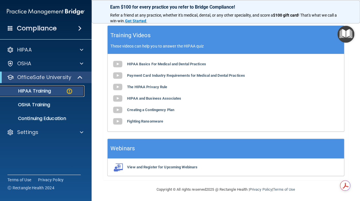
scroll to position [118, 0]
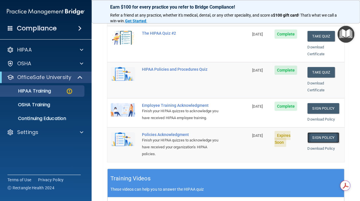
click at [314, 134] on link "Sign Policy" at bounding box center [323, 137] width 32 height 11
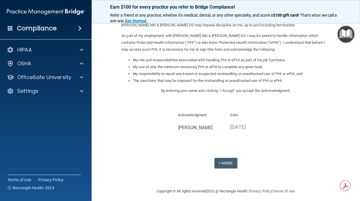
scroll to position [61, 0]
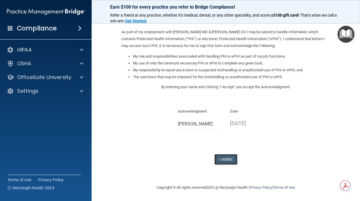
click at [221, 160] on button "I Agree" at bounding box center [225, 159] width 23 height 11
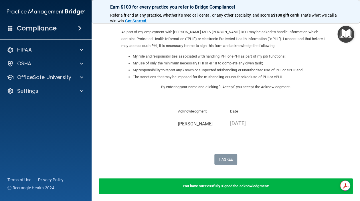
scroll to position [83, 0]
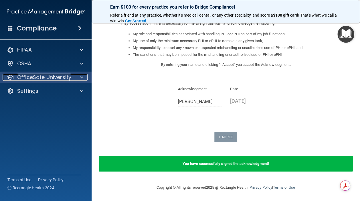
click at [41, 79] on p "OfficeSafe University" at bounding box center [44, 77] width 54 height 7
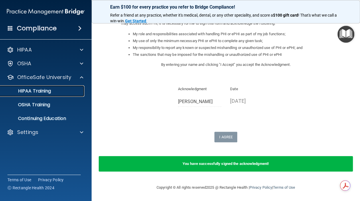
click at [47, 92] on p "HIPAA Training" at bounding box center [27, 91] width 47 height 6
